Goal: Task Accomplishment & Management: Complete application form

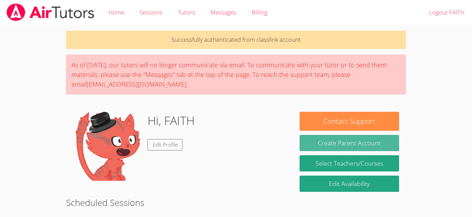
click at [367, 144] on button "Create Parent Account" at bounding box center [348, 143] width 99 height 16
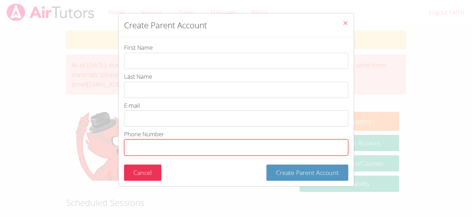
click at [226, 152] on div "First Name Last Name E-mail Phone Number Password Password Confirmation I am gi…" at bounding box center [235, 98] width 235 height 122
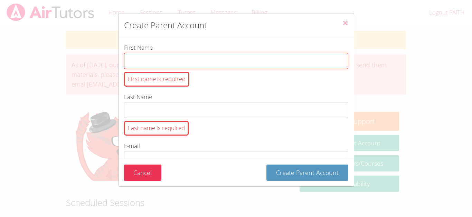
click at [188, 59] on input "First Name First name is required" at bounding box center [236, 61] width 224 height 16
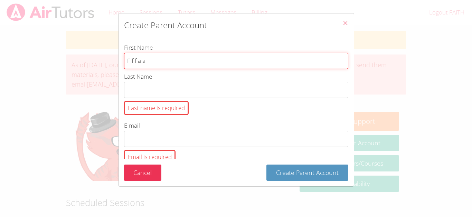
click at [266, 165] on button "Create Parent Account" at bounding box center [307, 173] width 82 height 16
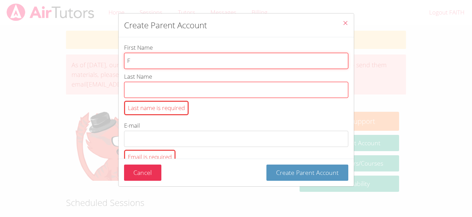
type input "F"
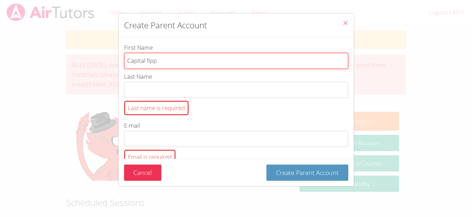
type input "Capital"
type input "Fai"
click at [203, 61] on input "Faith" at bounding box center [236, 61] width 224 height 16
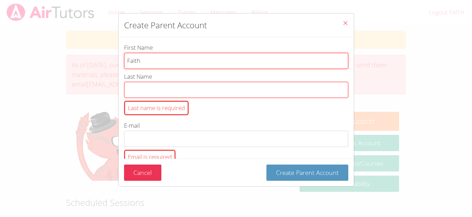
type input "Faith"
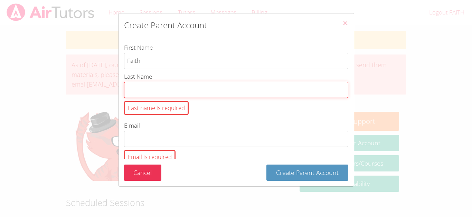
click at [186, 93] on input "Last Name Last name is required" at bounding box center [236, 90] width 224 height 16
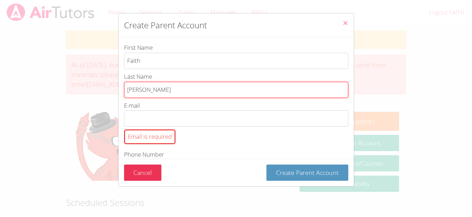
type input "[PERSON_NAME]"
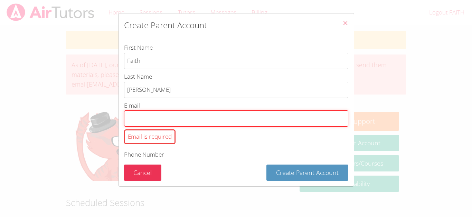
click at [204, 123] on input "E-mail Email is required" at bounding box center [236, 119] width 224 height 16
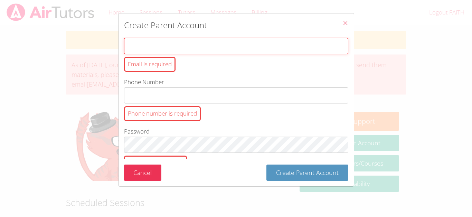
scroll to position [73, 0]
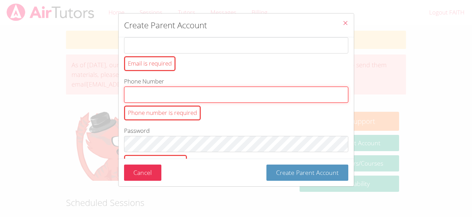
click at [212, 97] on input "Phone Number Phone number is required" at bounding box center [236, 95] width 224 height 16
click at [173, 90] on input "Phone Number Phone number is required" at bounding box center [236, 95] width 224 height 16
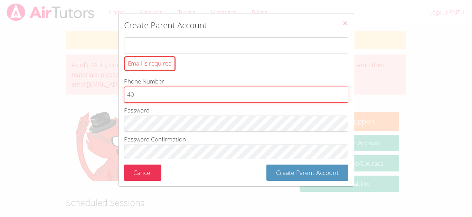
type input "4"
type input "4326536299"
click at [266, 165] on button "Create Parent Account" at bounding box center [307, 173] width 82 height 16
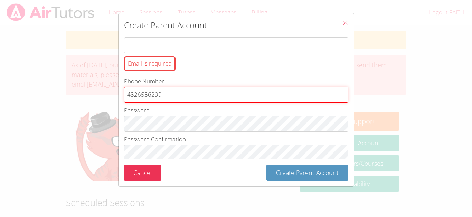
click at [266, 165] on button "Create Parent Account" at bounding box center [307, 173] width 82 height 16
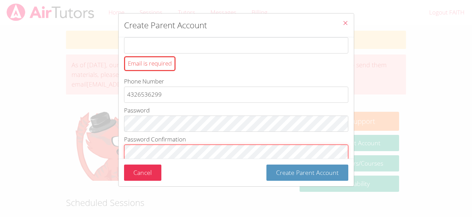
click at [266, 165] on button "Create Parent Account" at bounding box center [307, 173] width 82 height 16
click at [131, 177] on label "I am giving Air Tutors permission to contact my family regarding setting up tut…" at bounding box center [236, 177] width 224 height 18
click at [287, 173] on input "I am giving Air Tutors permission to contact my family regarding setting up tut…" at bounding box center [290, 171] width 6 height 6
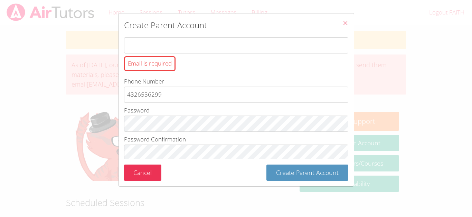
checkbox input "true"
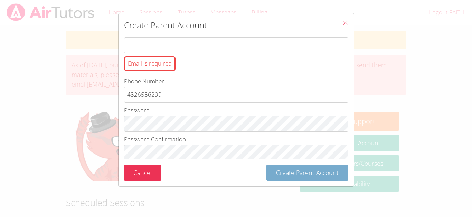
click at [309, 177] on span "Create Parent Account" at bounding box center [307, 173] width 63 height 8
click at [304, 177] on span "Create Parent Account" at bounding box center [307, 173] width 63 height 8
click at [303, 177] on span "Create Parent Account" at bounding box center [307, 173] width 63 height 8
click at [302, 181] on button "Create Parent Account" at bounding box center [307, 173] width 82 height 16
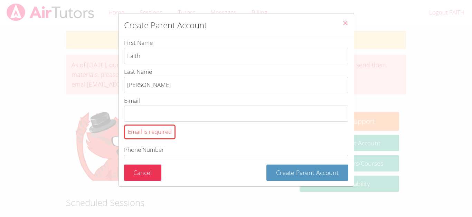
scroll to position [0, 0]
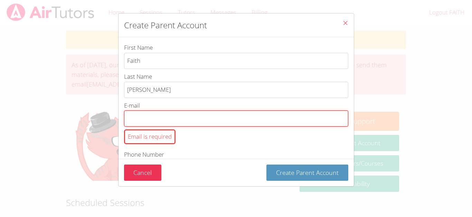
click at [265, 117] on input "E-mail Email is required" at bounding box center [236, 119] width 224 height 16
type input "[EMAIL_ADDRESS][DOMAIN_NAME]"
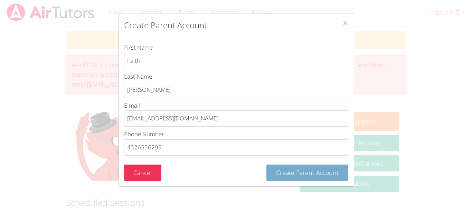
click at [281, 177] on span "Create Parent Account" at bounding box center [307, 173] width 63 height 8
